Goal: Task Accomplishment & Management: Use online tool/utility

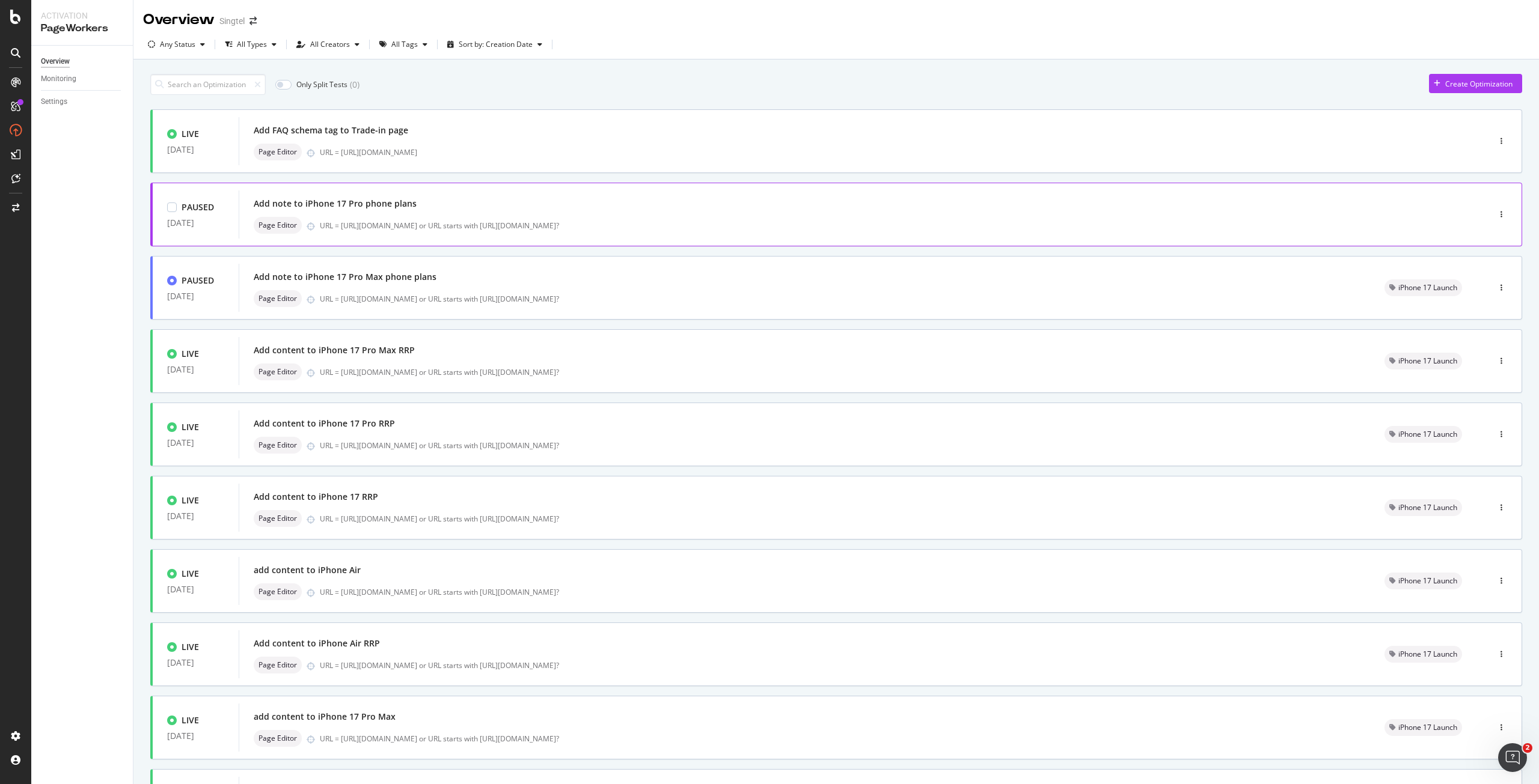
click at [409, 194] on div "Add note to iPhone 17 Pro phone plans Page Editor URL = https://shop.singtel.co…" at bounding box center [846, 214] width 1214 height 48
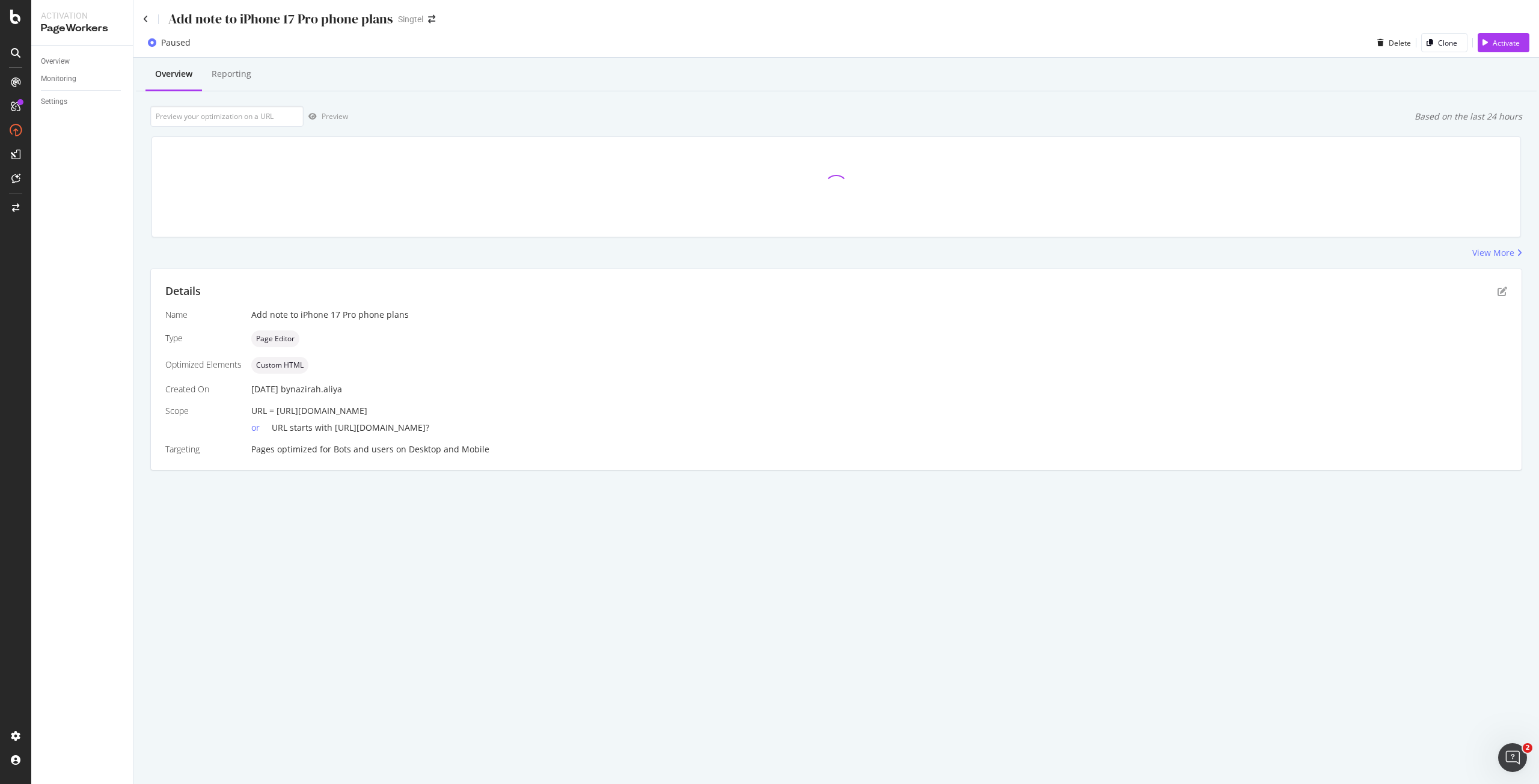
click at [148, 22] on div "Add note to iPhone 17 Pro phone plans" at bounding box center [269, 19] width 250 height 19
click at [145, 21] on icon at bounding box center [146, 19] width 6 height 8
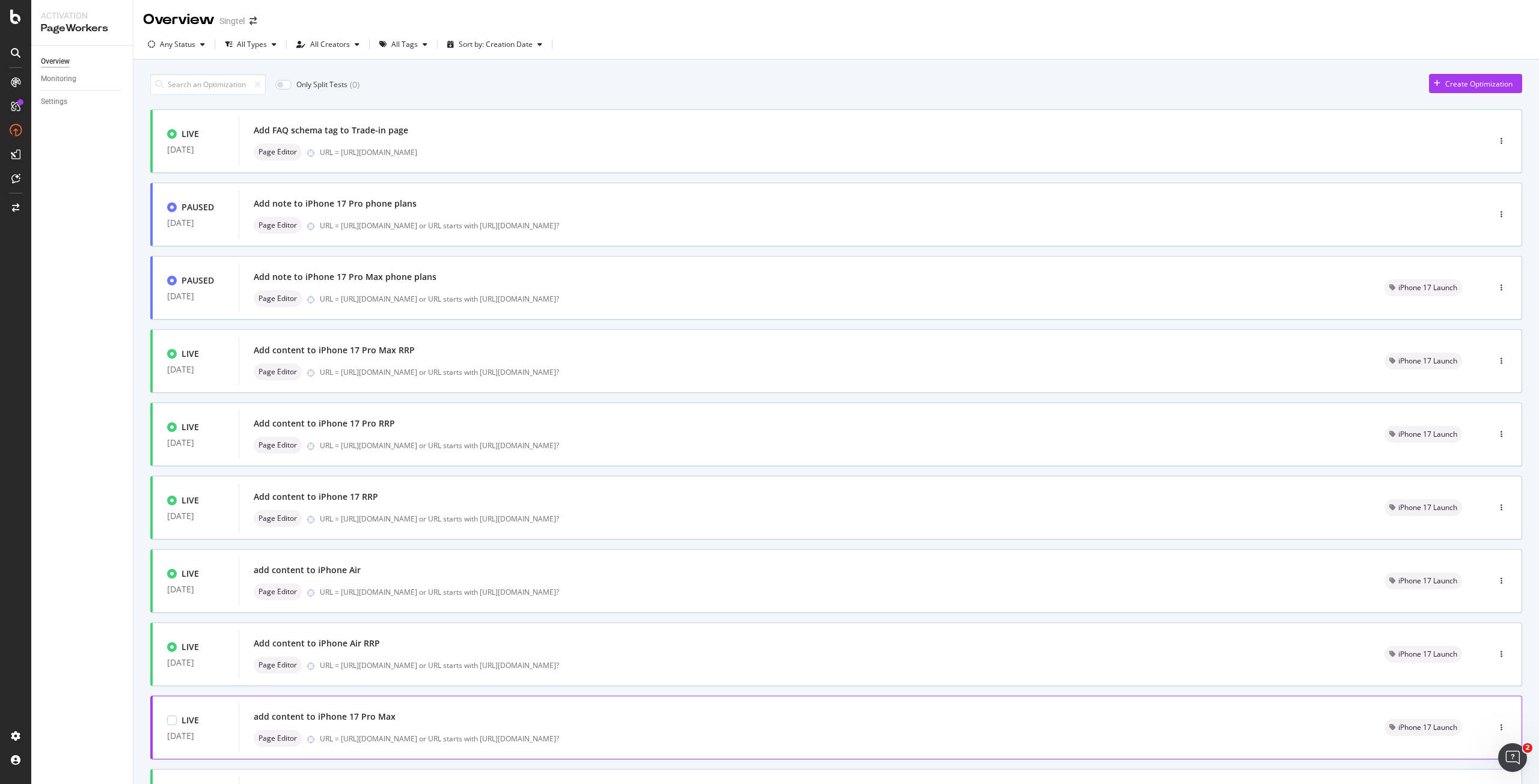
click at [882, 738] on div "URL = https://shop.singtel.com/phones/apple-iphone-17-pro-max or URL starts wit…" at bounding box center [837, 739] width 1036 height 10
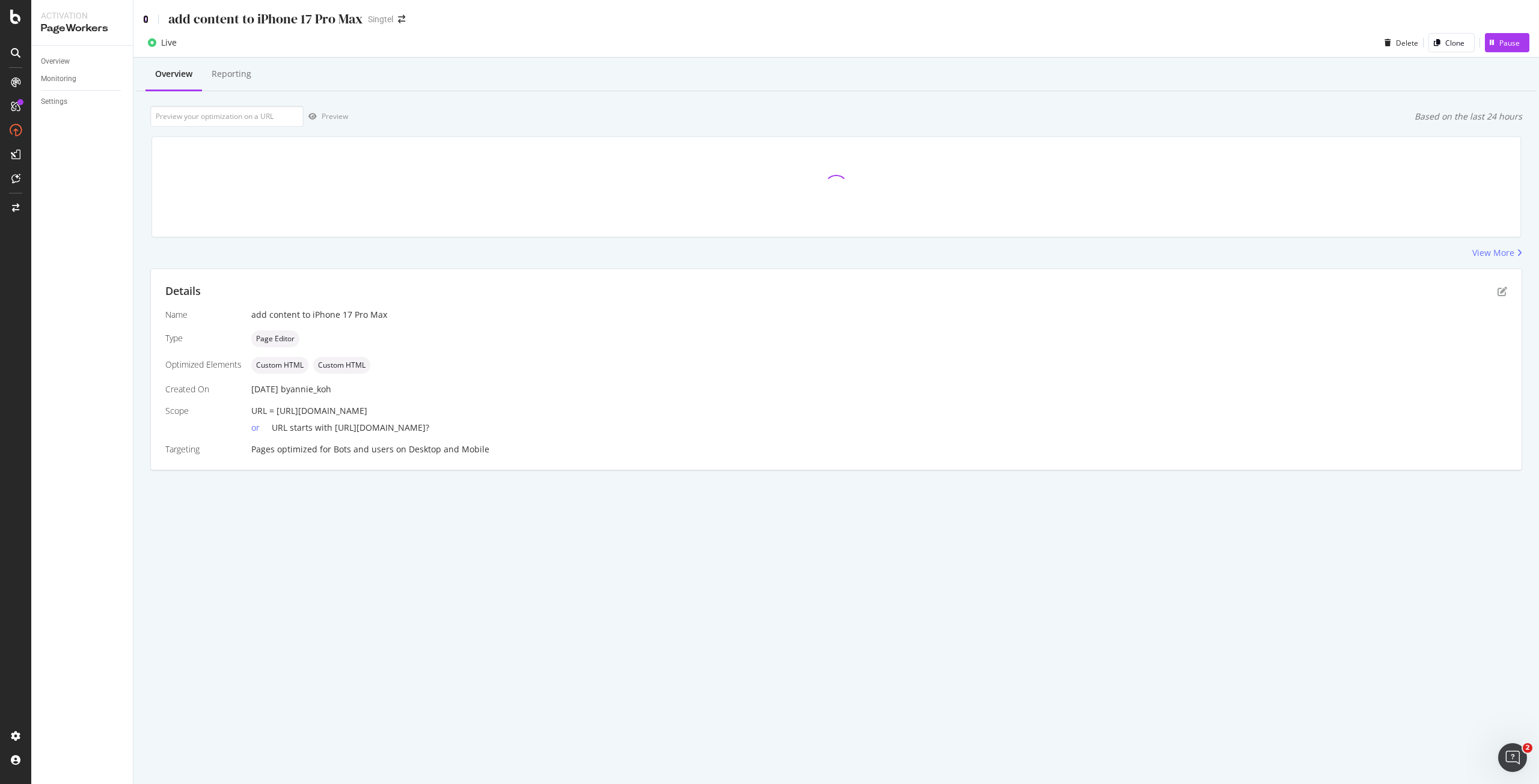
click at [146, 16] on icon at bounding box center [146, 19] width 6 height 8
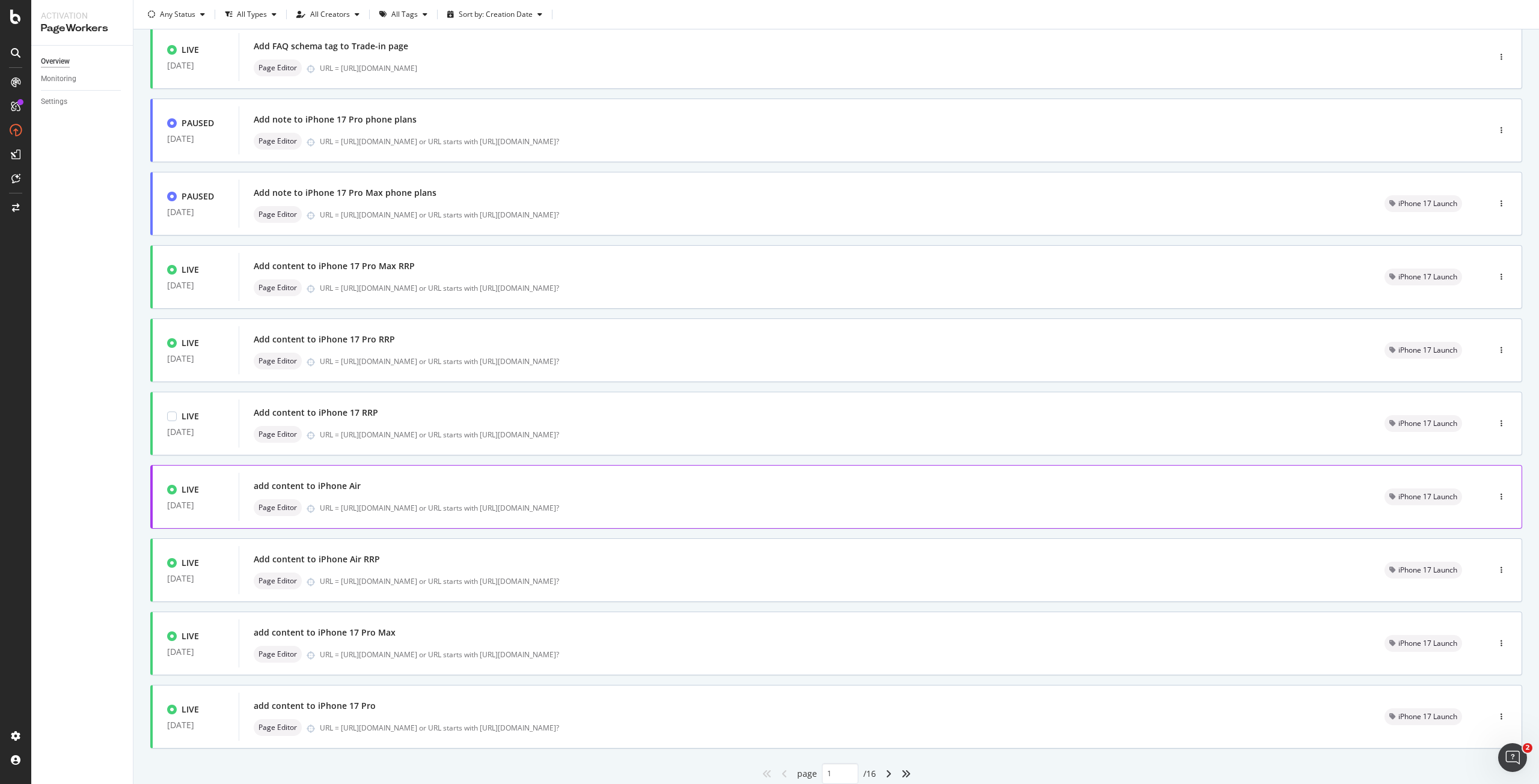
scroll to position [126, 0]
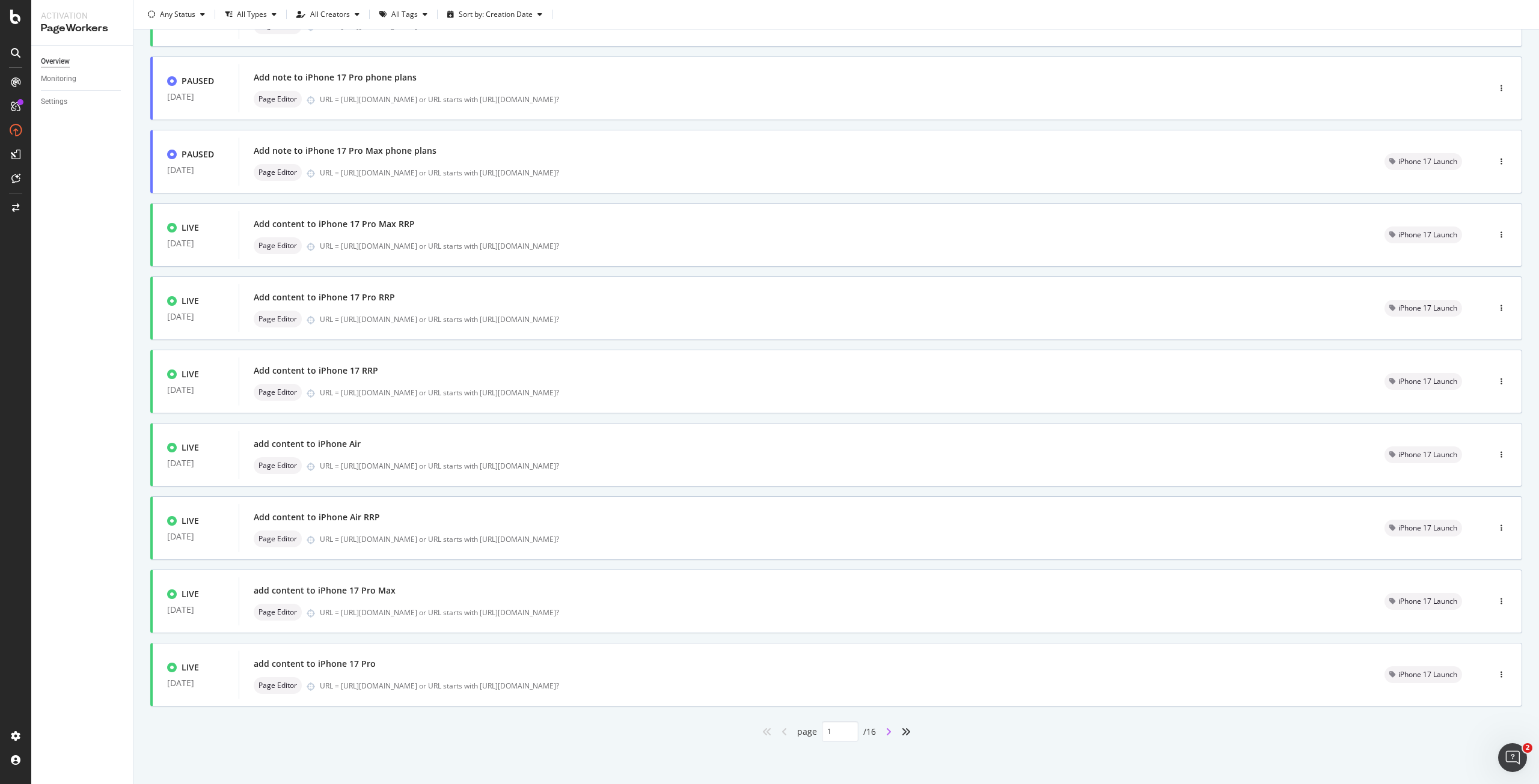
click at [886, 728] on icon "angle-right" at bounding box center [888, 732] width 6 height 10
type input "2"
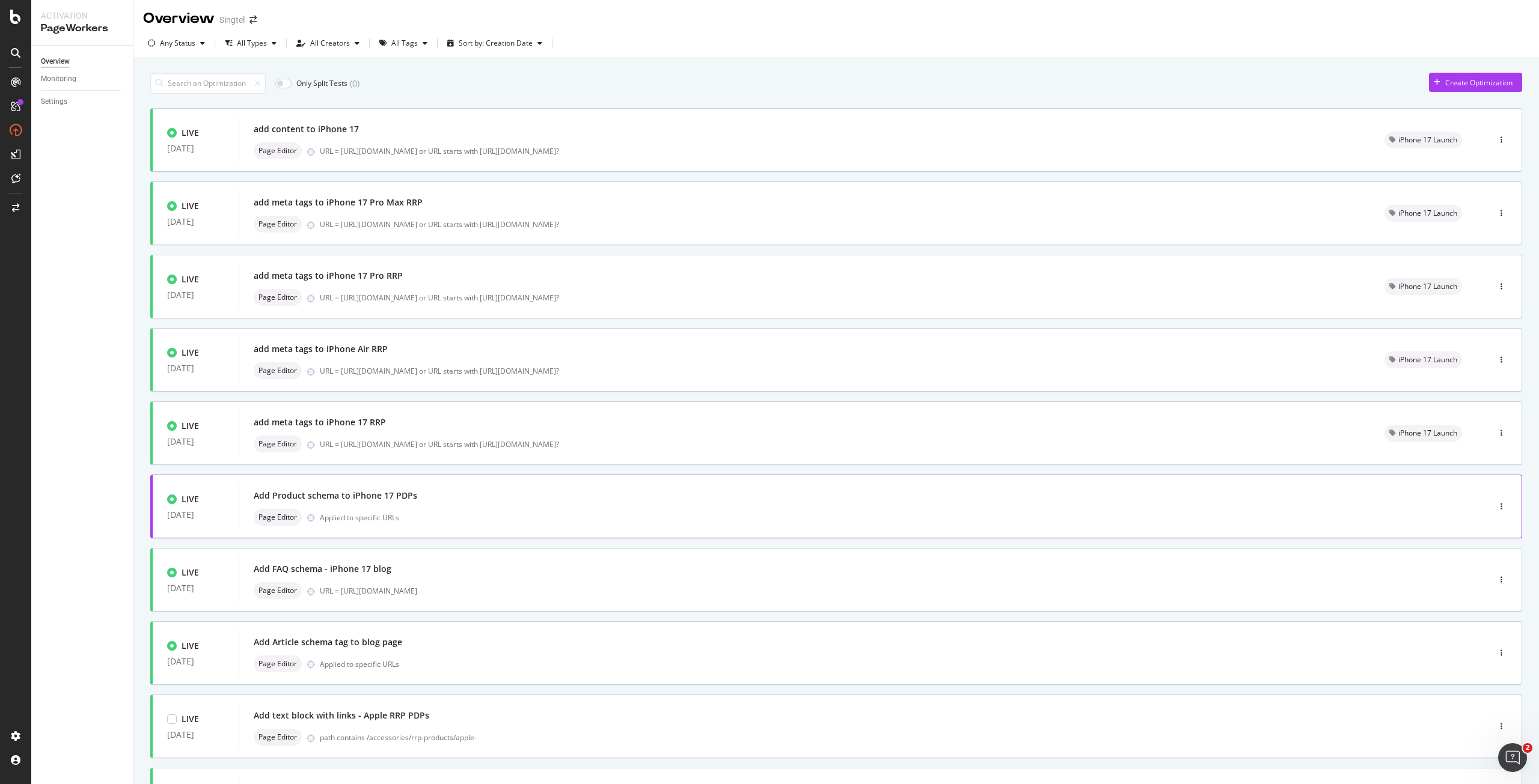
scroll to position [0, 0]
click at [380, 492] on div "Add Product schema to iPhone 17 PDPs" at bounding box center [335, 497] width 164 height 12
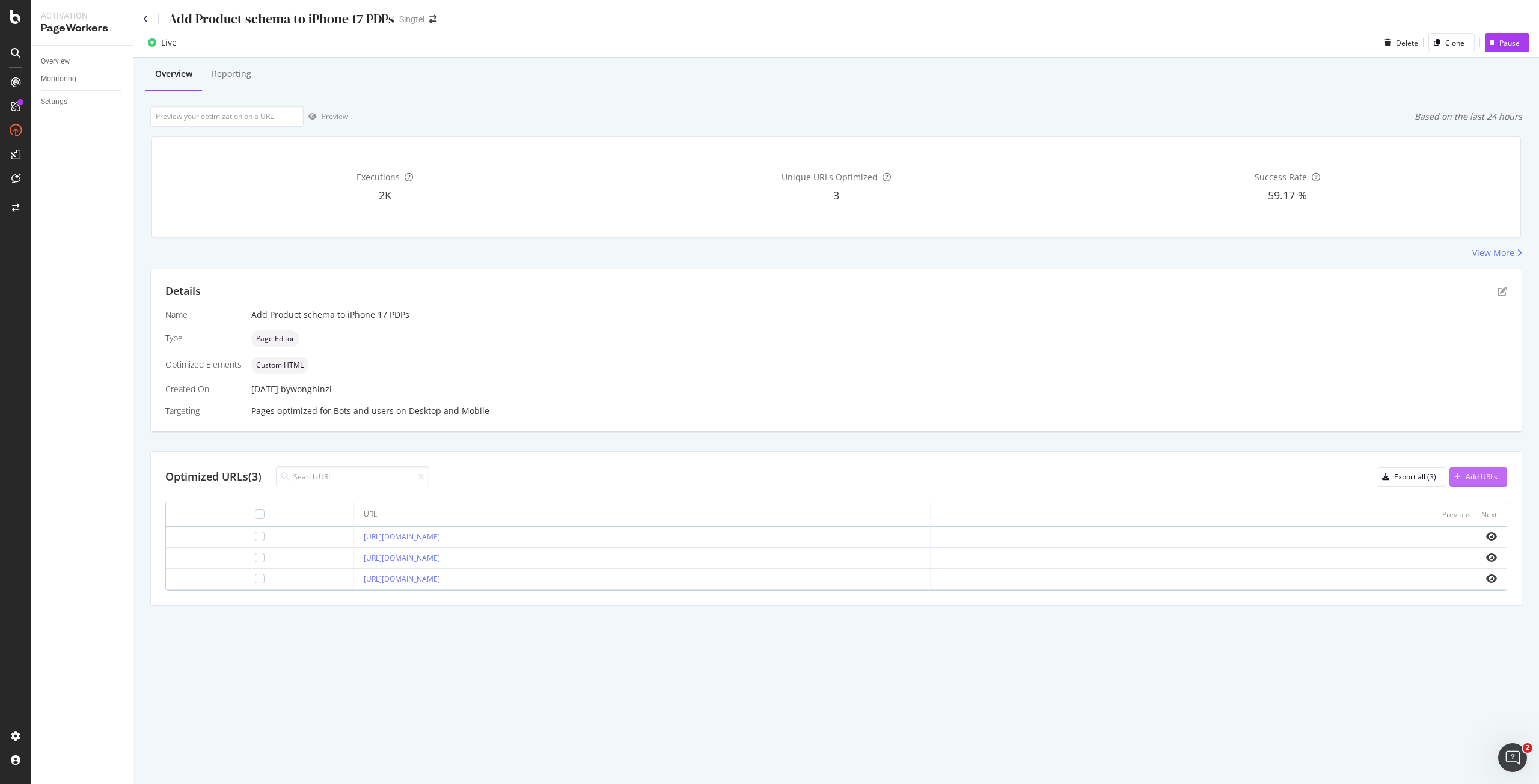
click at [1479, 482] on div "Add URLs" at bounding box center [1481, 477] width 32 height 10
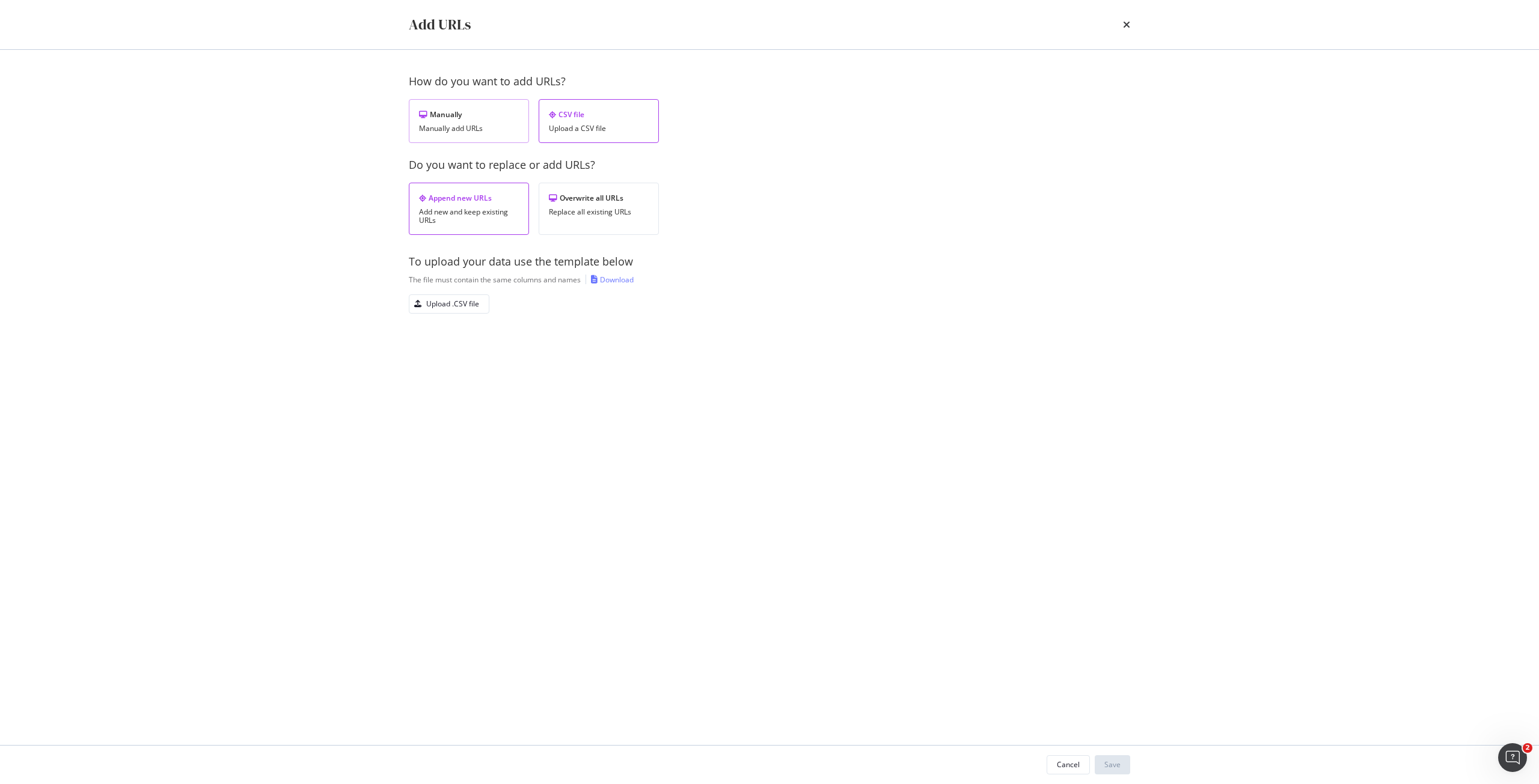
click at [480, 142] on div "Manually Manually add URLs" at bounding box center [469, 120] width 120 height 44
click at [436, 203] on div "Add a URL" at bounding box center [442, 202] width 35 height 10
click at [461, 257] on input "modal" at bounding box center [572, 264] width 295 height 21
click at [507, 324] on input "modal" at bounding box center [572, 325] width 295 height 21
paste input "[ { "@context": "https://schema.org/", "@type": "ProductGroup", "name": "Buy Ap…"
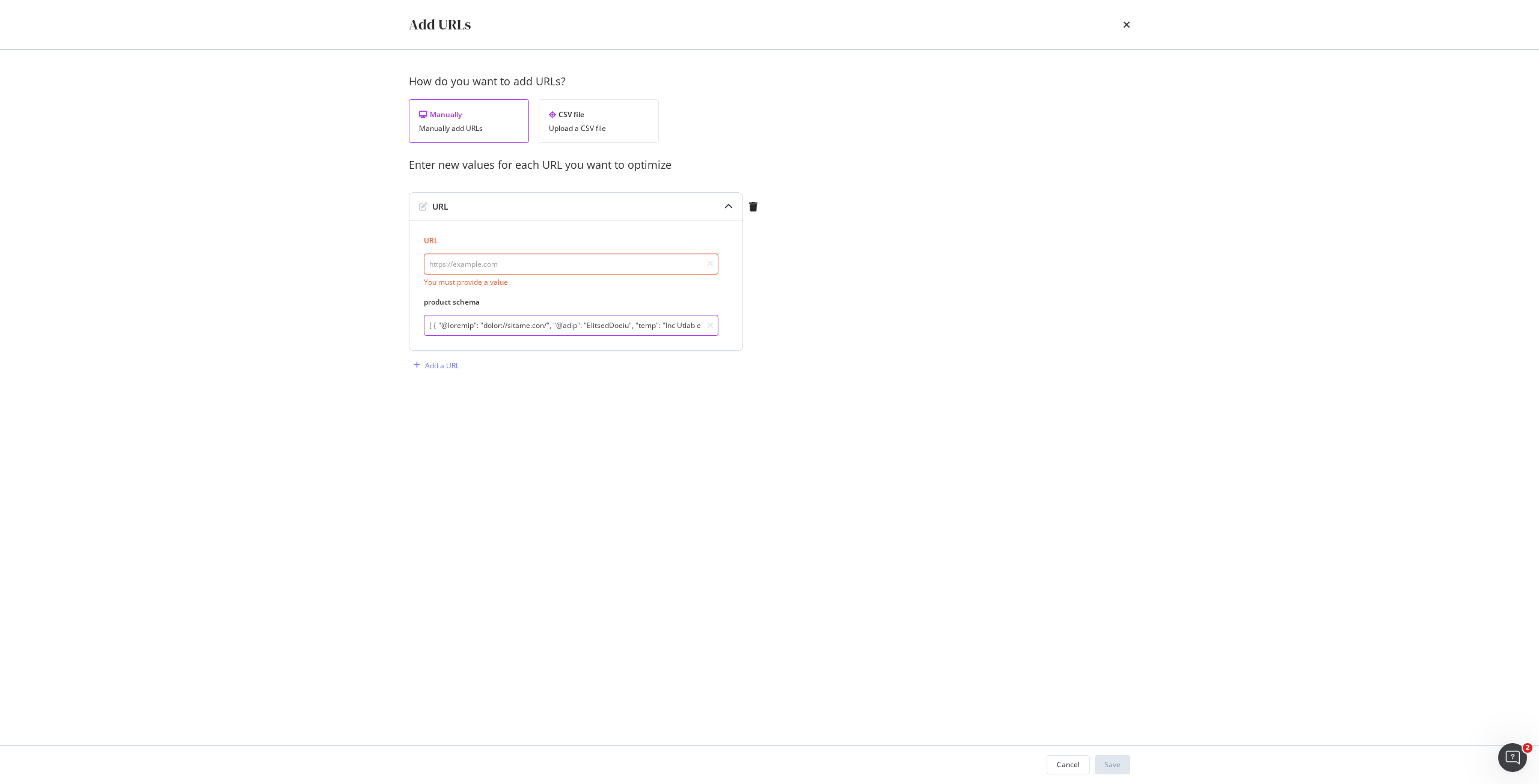
scroll to position [0, 282401]
type input "[ { "@context": "https://schema.org/", "@type": "ProductGroup", "name": "Buy Ap…"
click at [1127, 30] on div "times" at bounding box center [1126, 25] width 7 height 21
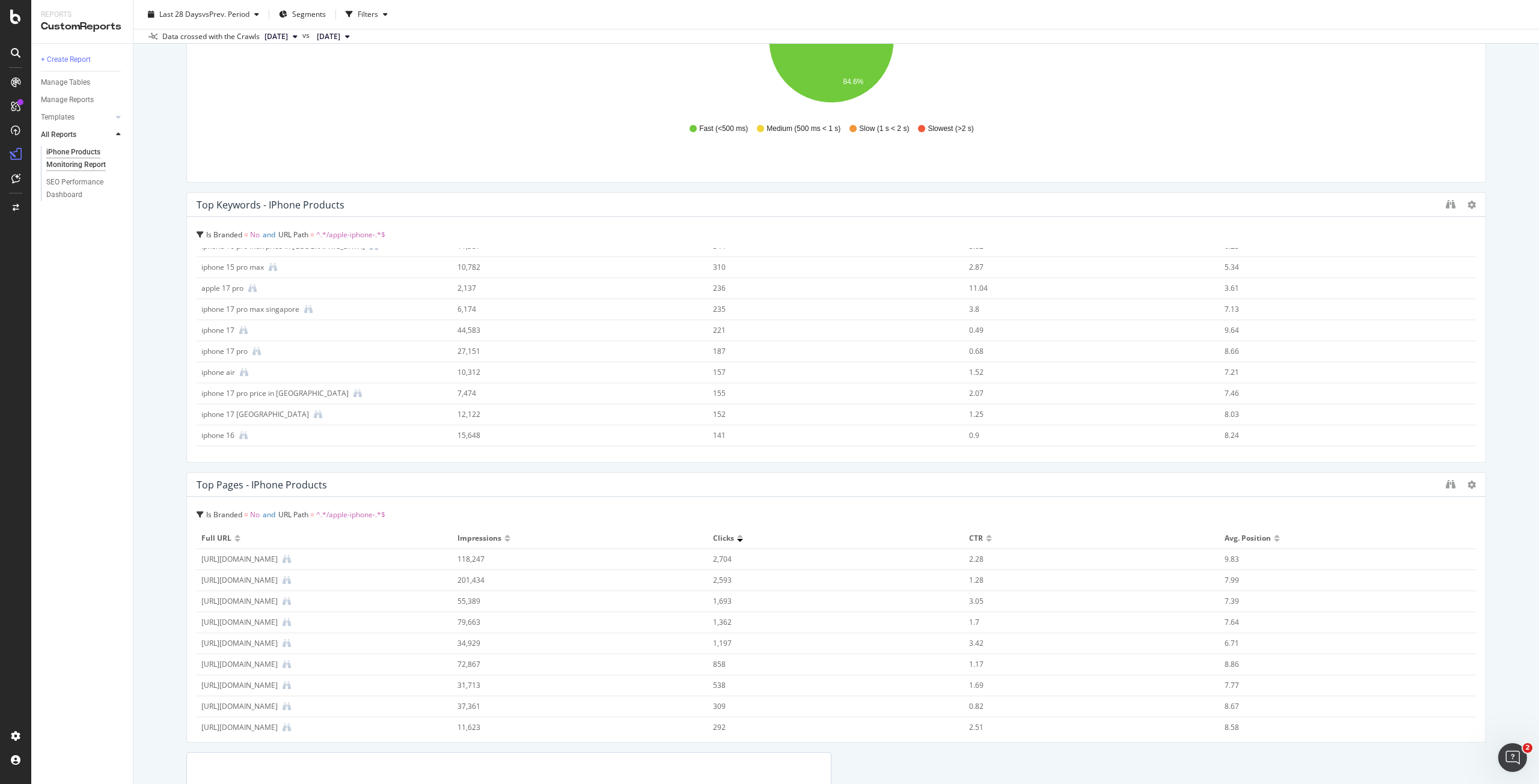
scroll to position [120, 0]
